Goal: Task Accomplishment & Management: Manage account settings

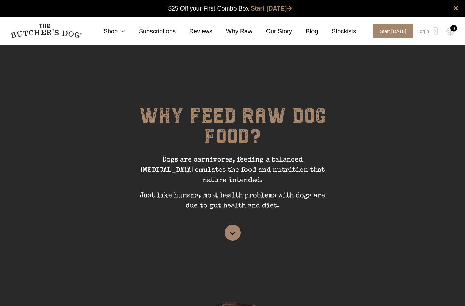
scroll to position [0, 0]
click at [429, 35] on img at bounding box center [433, 31] width 9 height 8
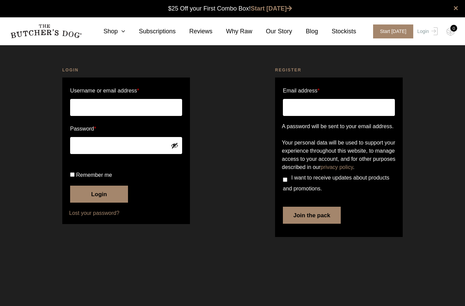
click at [134, 110] on input "Username or email address *" at bounding box center [126, 107] width 112 height 17
type input "michellefox@quinnemanuel.com"
click at [104, 203] on button "Login" at bounding box center [99, 194] width 58 height 17
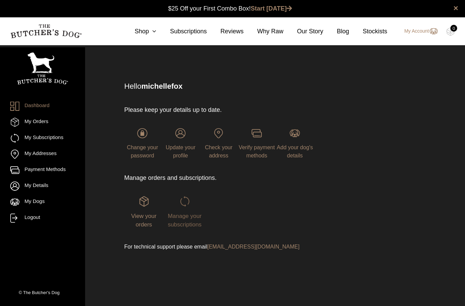
click at [191, 228] on span "Manage your subscriptions" at bounding box center [185, 220] width 34 height 15
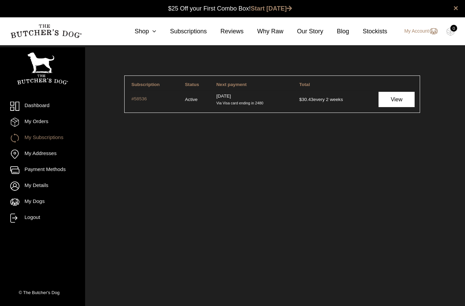
click at [403, 104] on link "View" at bounding box center [397, 99] width 36 height 15
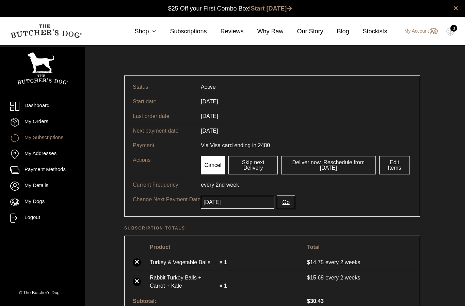
click at [216, 163] on link "Cancel" at bounding box center [213, 165] width 25 height 18
